Goal: Navigation & Orientation: Find specific page/section

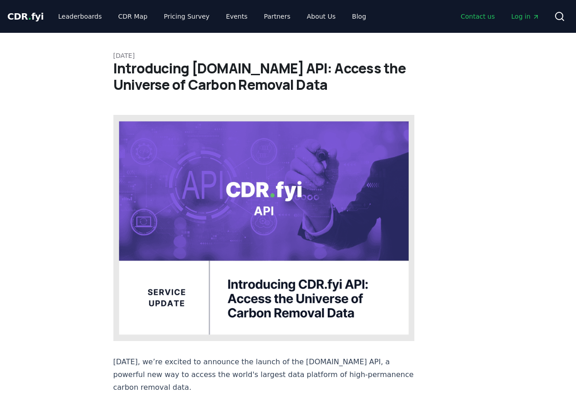
click at [495, 15] on link "Contact us" at bounding box center [478, 16] width 49 height 16
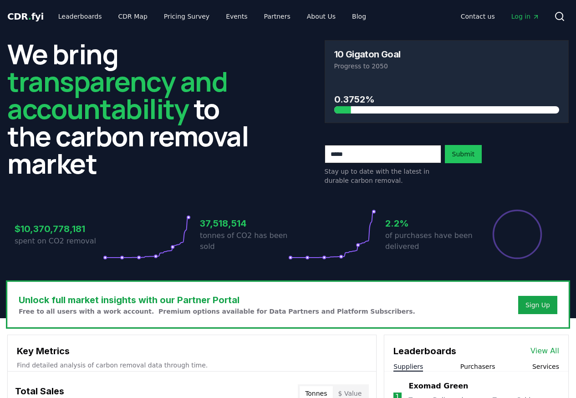
click at [518, 16] on span "Log in" at bounding box center [526, 16] width 28 height 9
